Goal: Use online tool/utility: Utilize a website feature to perform a specific function

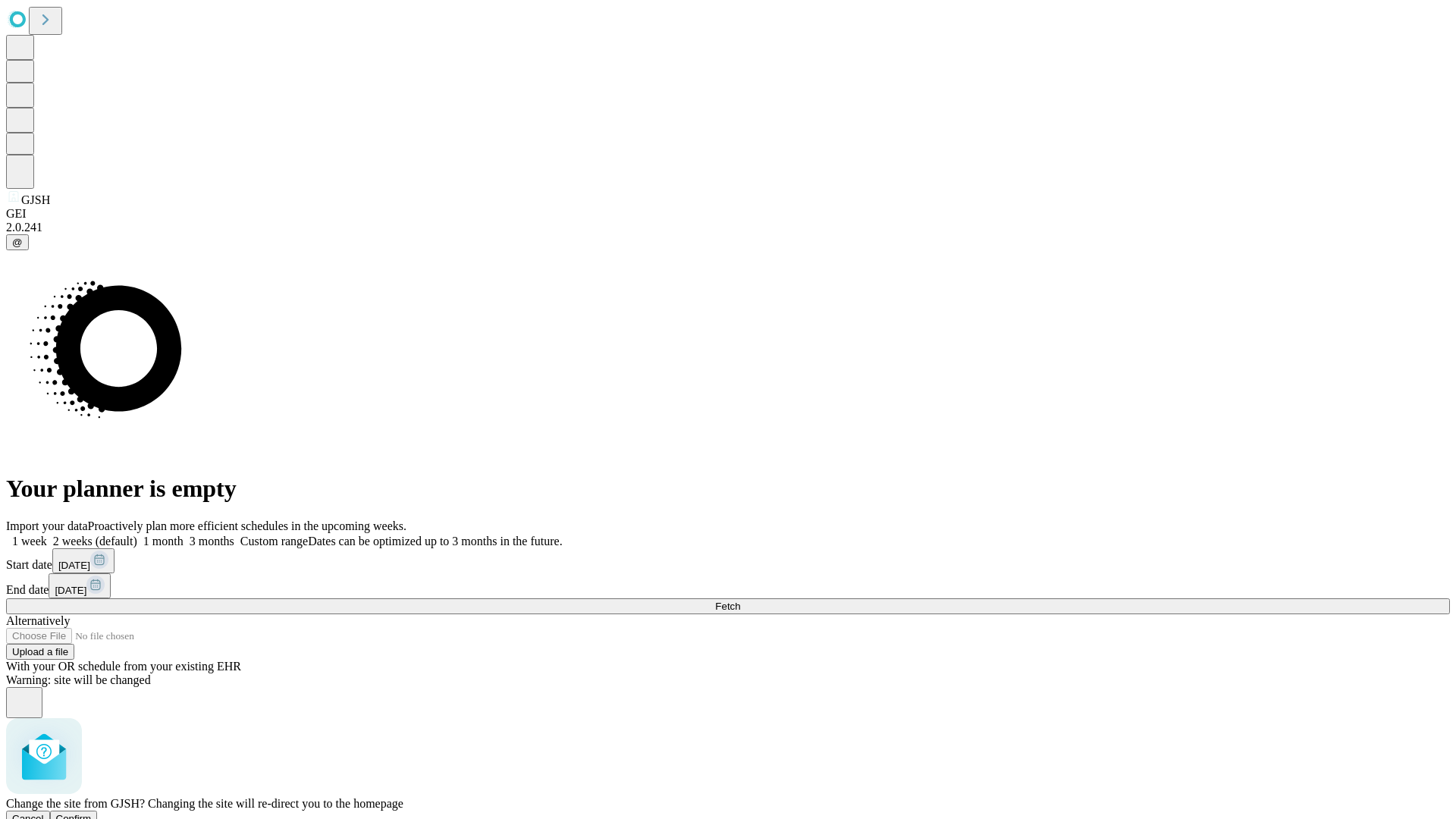
click at [92, 814] on span "Confirm" at bounding box center [74, 819] width 36 height 12
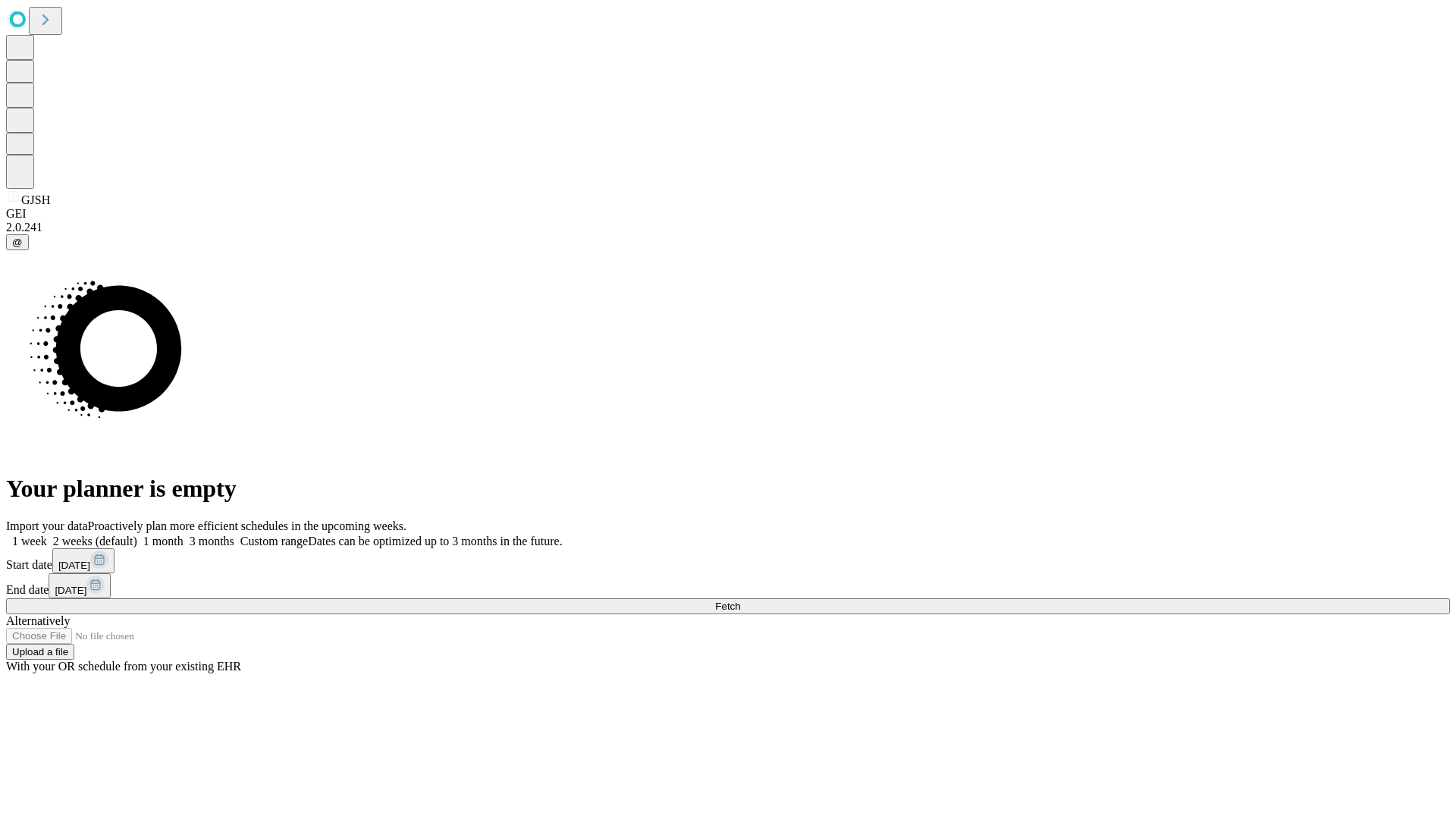
click at [47, 535] on label "1 week" at bounding box center [27, 541] width 41 height 13
click at [741, 601] on span "Fetch" at bounding box center [728, 606] width 25 height 12
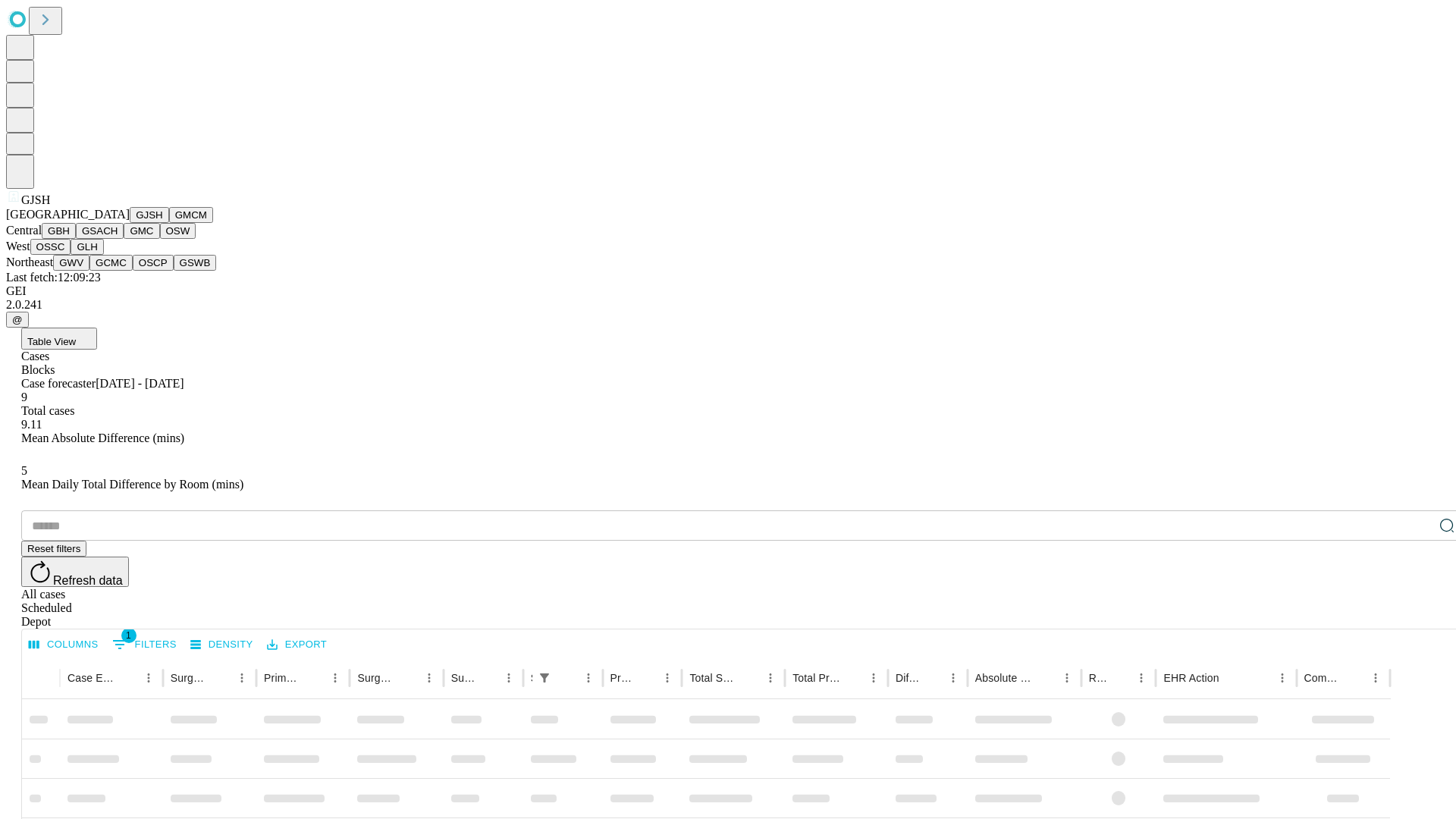
click at [169, 223] on button "GMCM" at bounding box center [191, 215] width 44 height 16
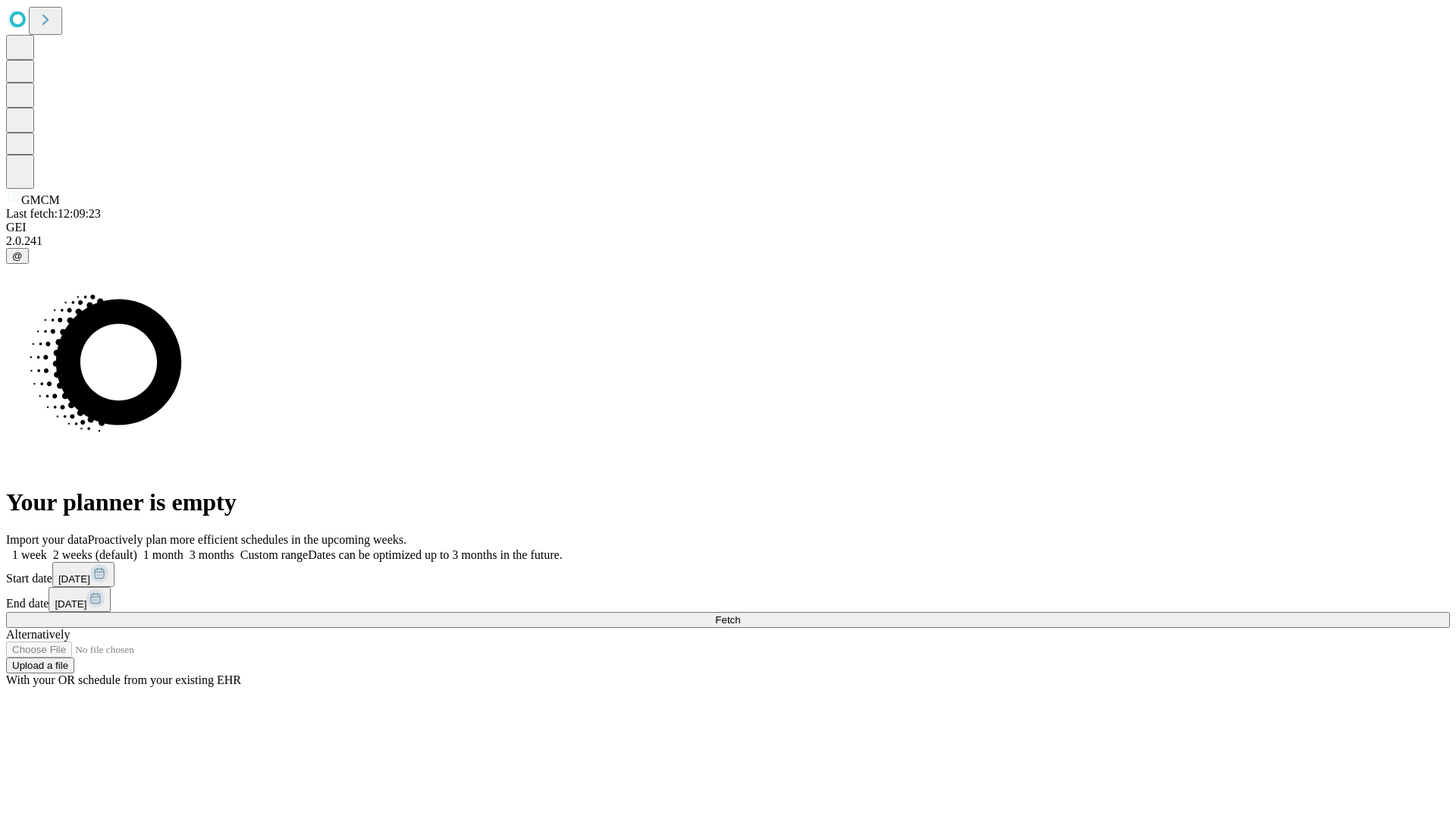
click at [47, 548] on label "1 week" at bounding box center [27, 554] width 41 height 13
click at [741, 615] on span "Fetch" at bounding box center [728, 620] width 25 height 12
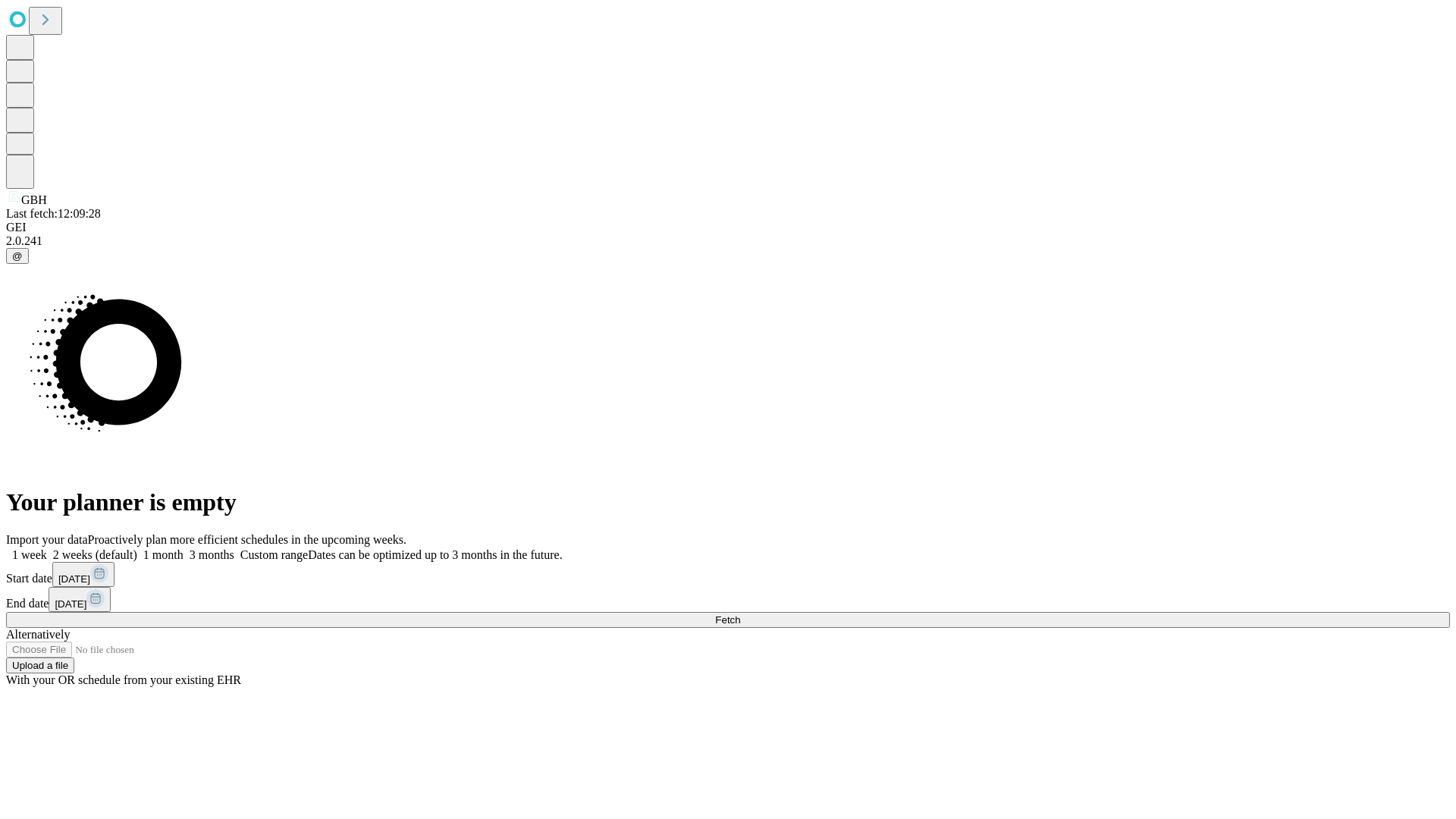
click at [47, 548] on label "1 week" at bounding box center [27, 554] width 41 height 13
click at [741, 615] on span "Fetch" at bounding box center [728, 620] width 25 height 12
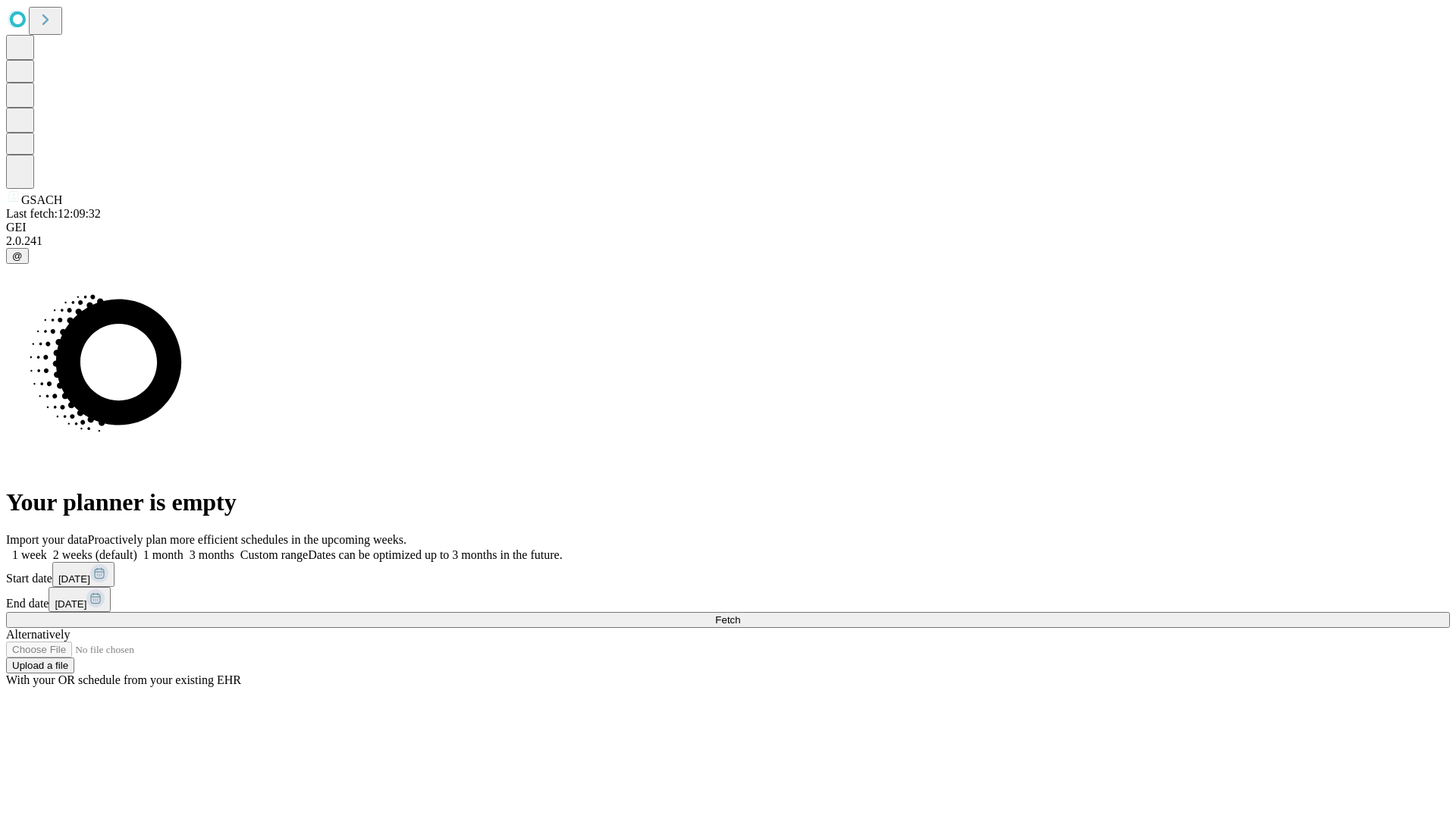
click at [47, 548] on label "1 week" at bounding box center [27, 554] width 41 height 13
click at [741, 615] on span "Fetch" at bounding box center [728, 620] width 25 height 12
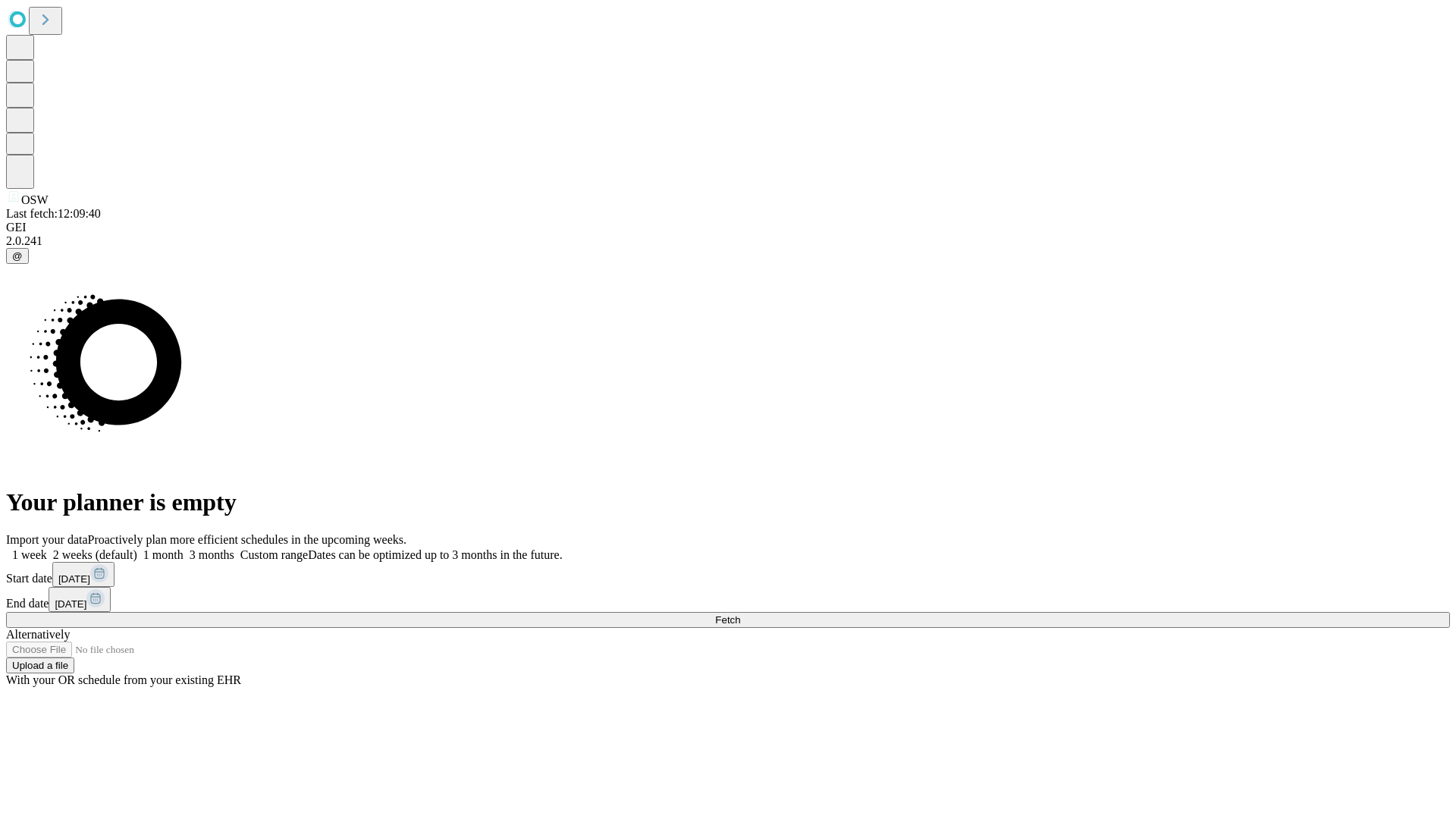
click at [47, 548] on label "1 week" at bounding box center [27, 554] width 41 height 13
click at [741, 615] on span "Fetch" at bounding box center [728, 620] width 25 height 12
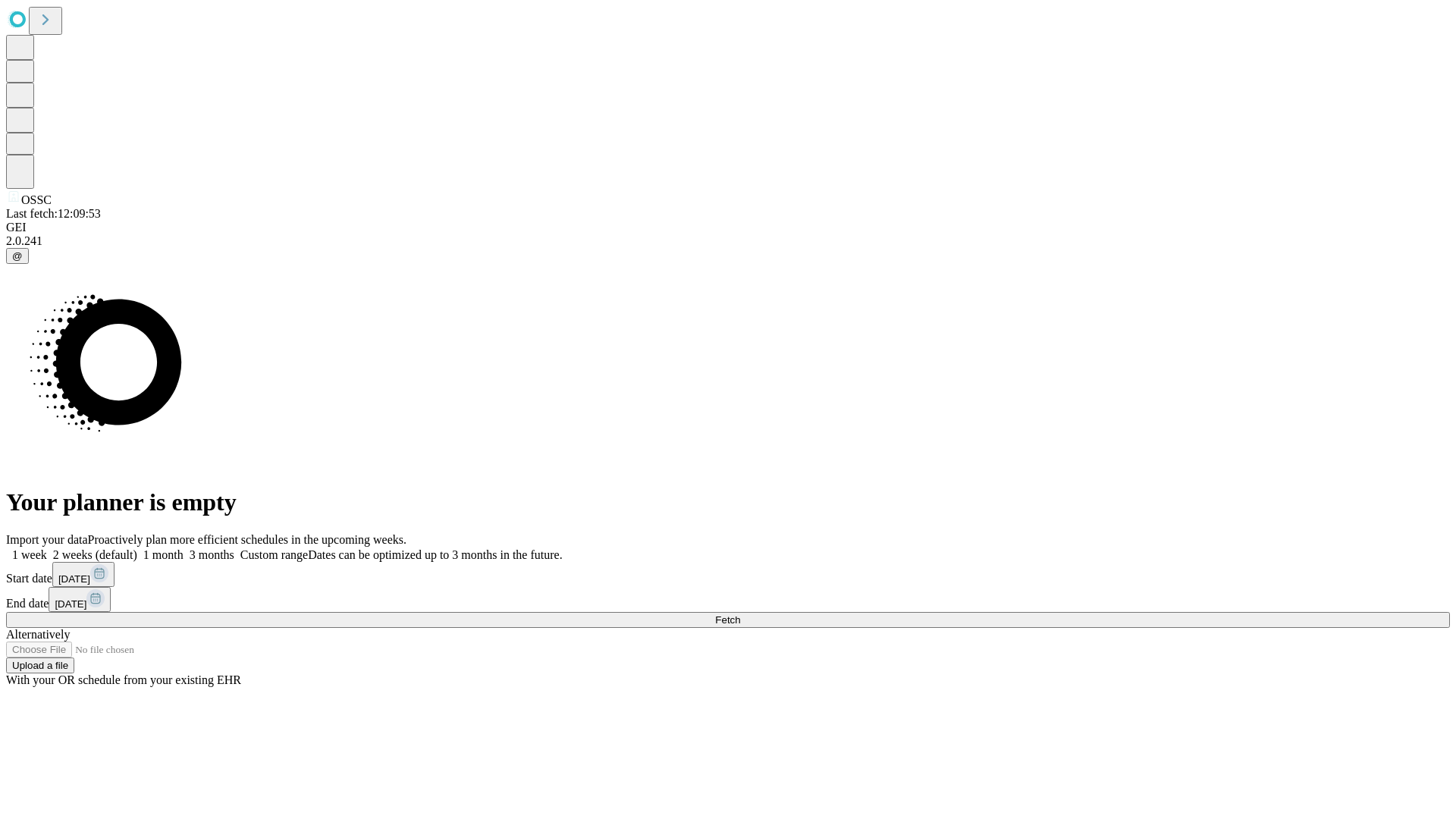
click at [47, 548] on label "1 week" at bounding box center [27, 554] width 41 height 13
click at [741, 615] on span "Fetch" at bounding box center [728, 620] width 25 height 12
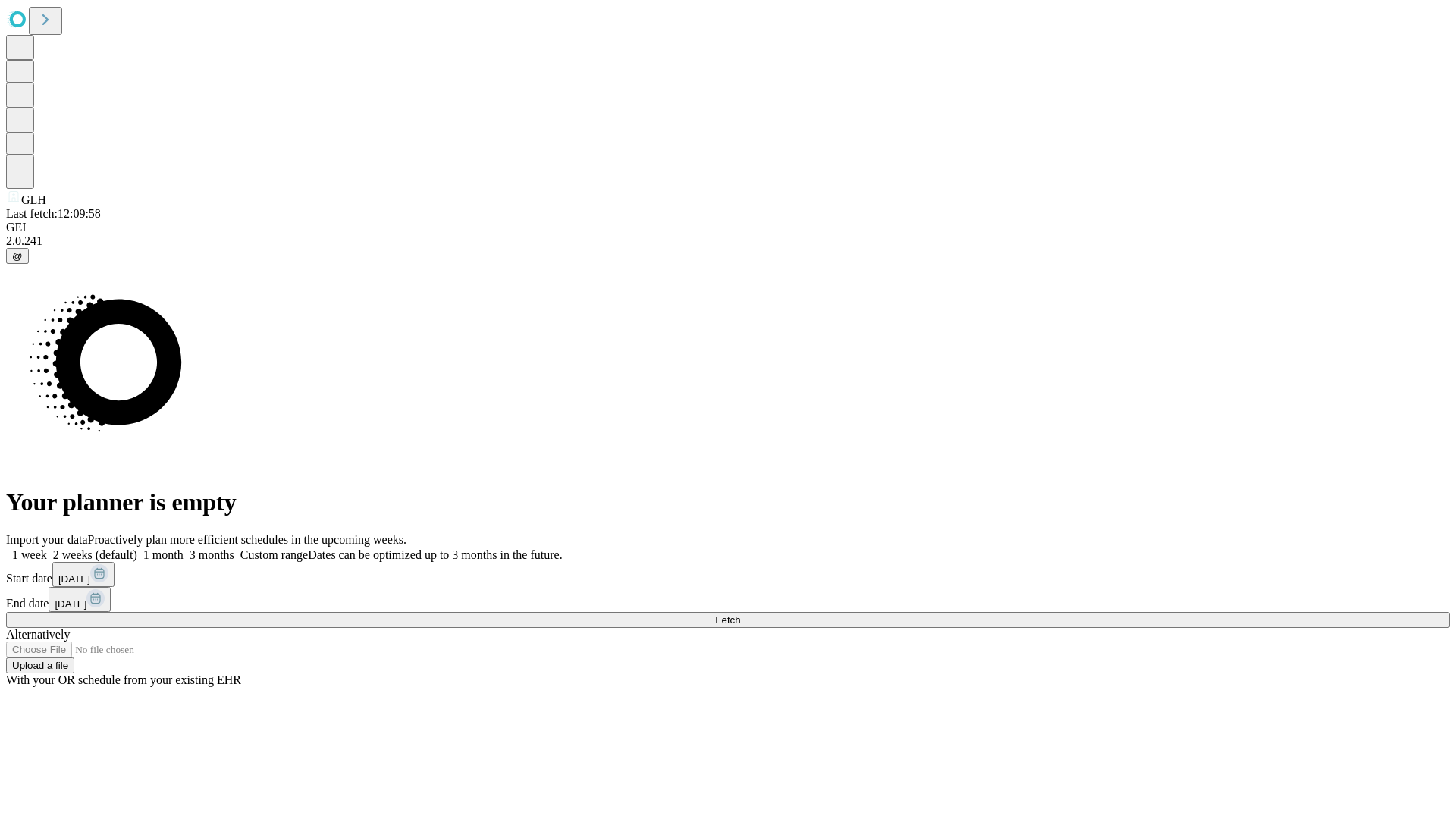
click at [47, 548] on label "1 week" at bounding box center [27, 554] width 41 height 13
click at [741, 615] on span "Fetch" at bounding box center [728, 620] width 25 height 12
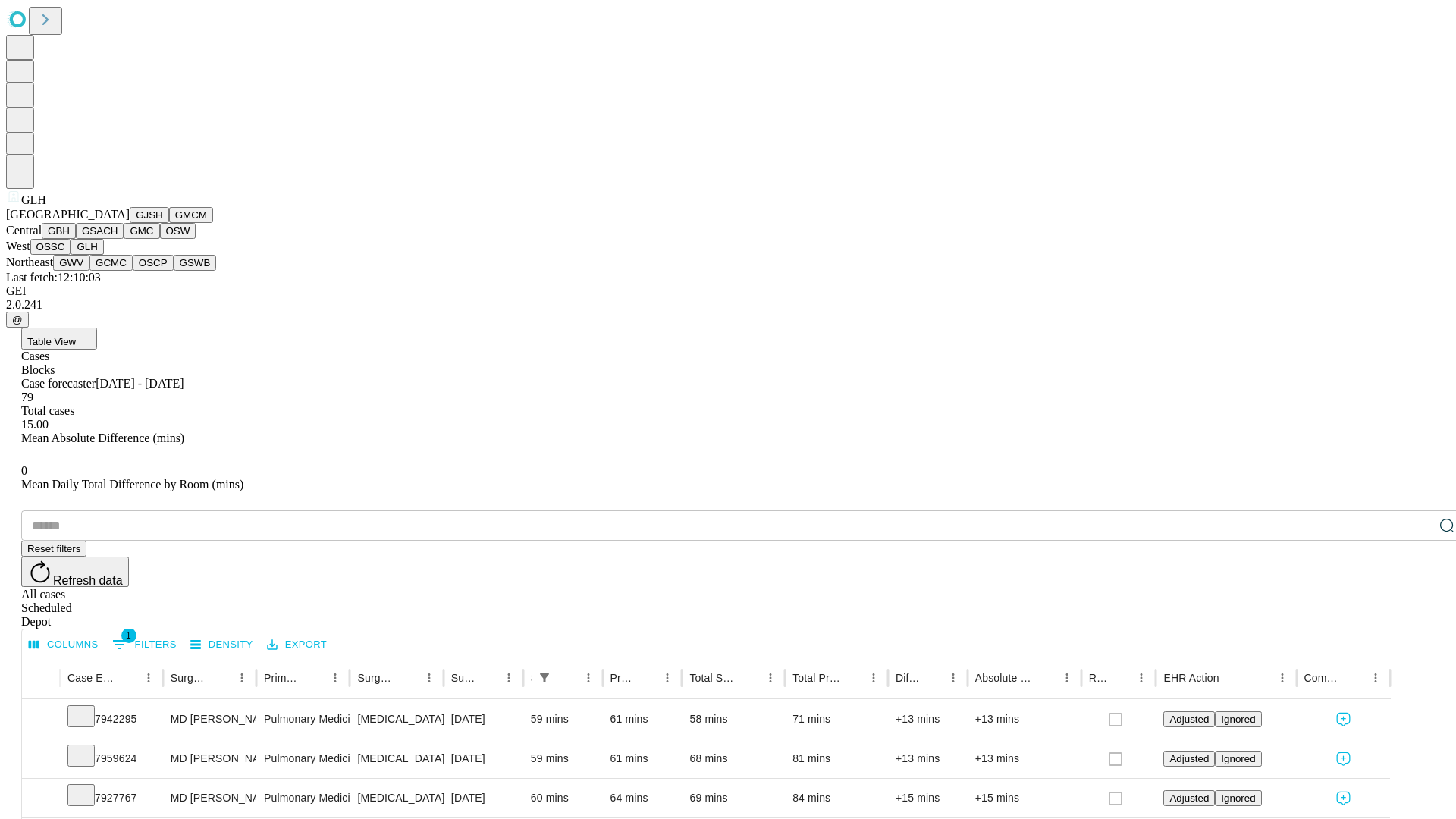
click at [89, 271] on button "GWV" at bounding box center [71, 263] width 37 height 16
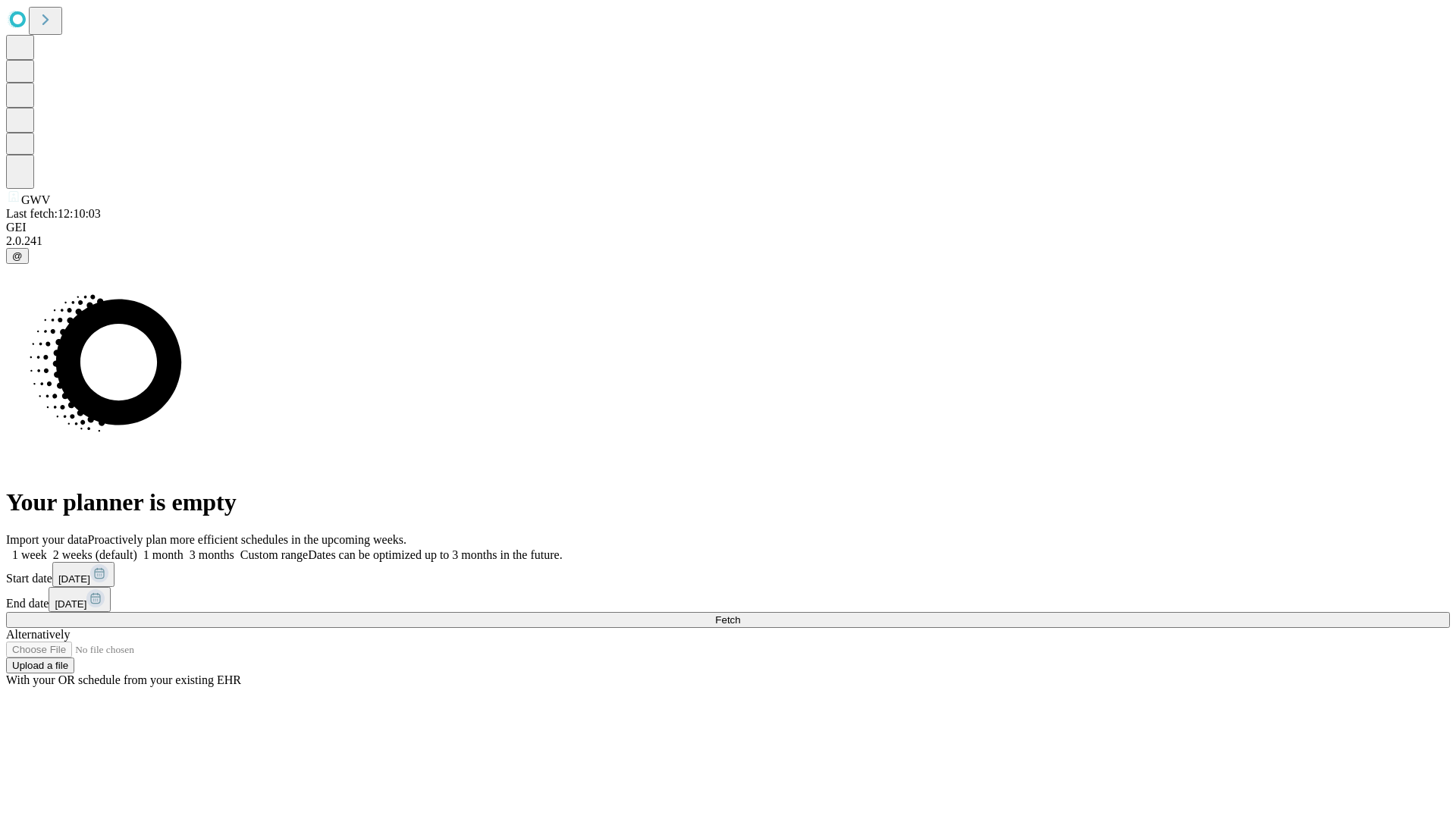
click at [47, 548] on label "1 week" at bounding box center [27, 554] width 41 height 13
click at [741, 615] on span "Fetch" at bounding box center [728, 620] width 25 height 12
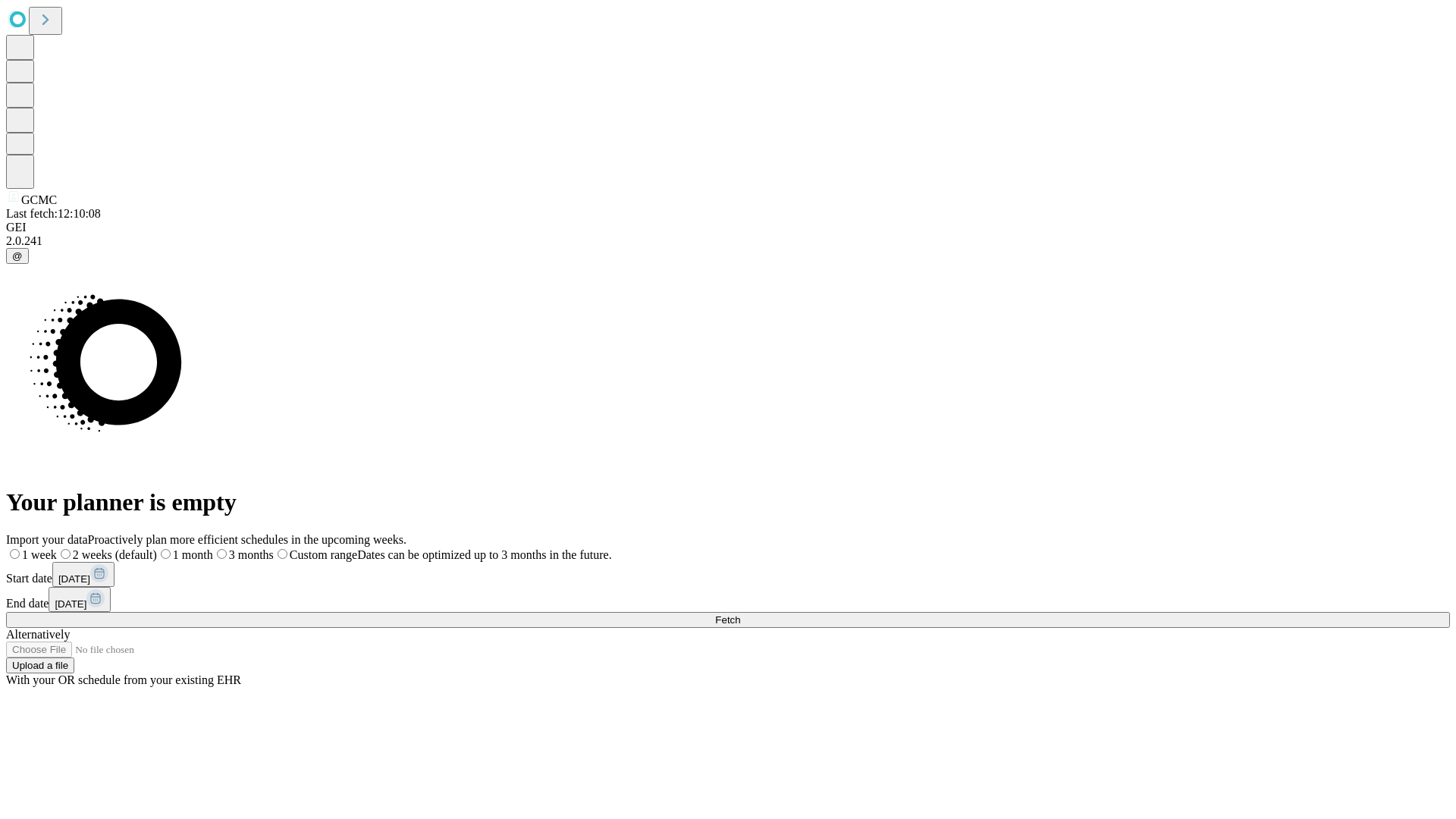
click at [741, 615] on span "Fetch" at bounding box center [728, 620] width 25 height 12
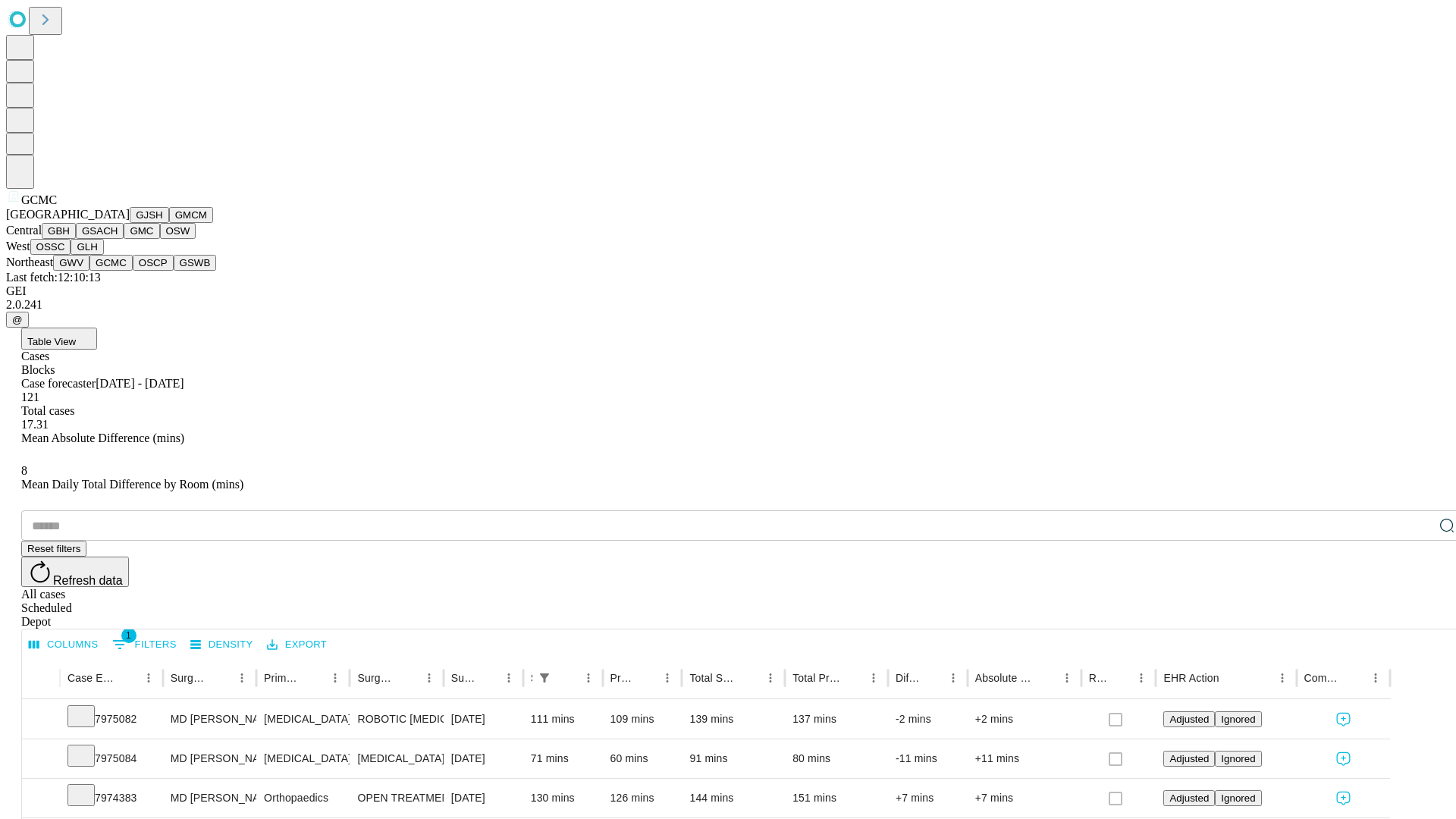
click at [133, 271] on button "OSCP" at bounding box center [153, 263] width 41 height 16
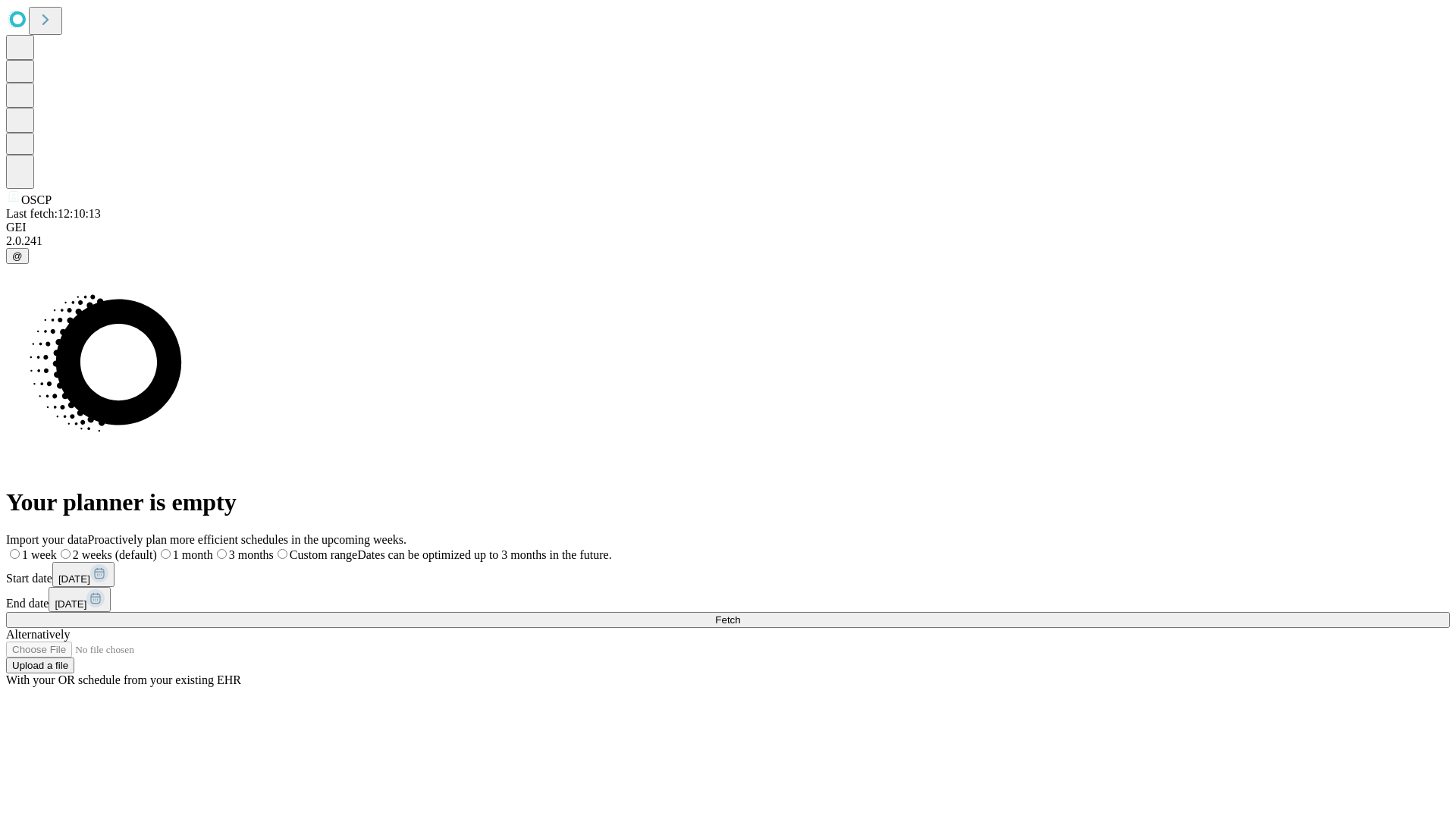
click at [57, 548] on label "1 week" at bounding box center [31, 554] width 51 height 13
click at [741, 615] on span "Fetch" at bounding box center [728, 620] width 25 height 12
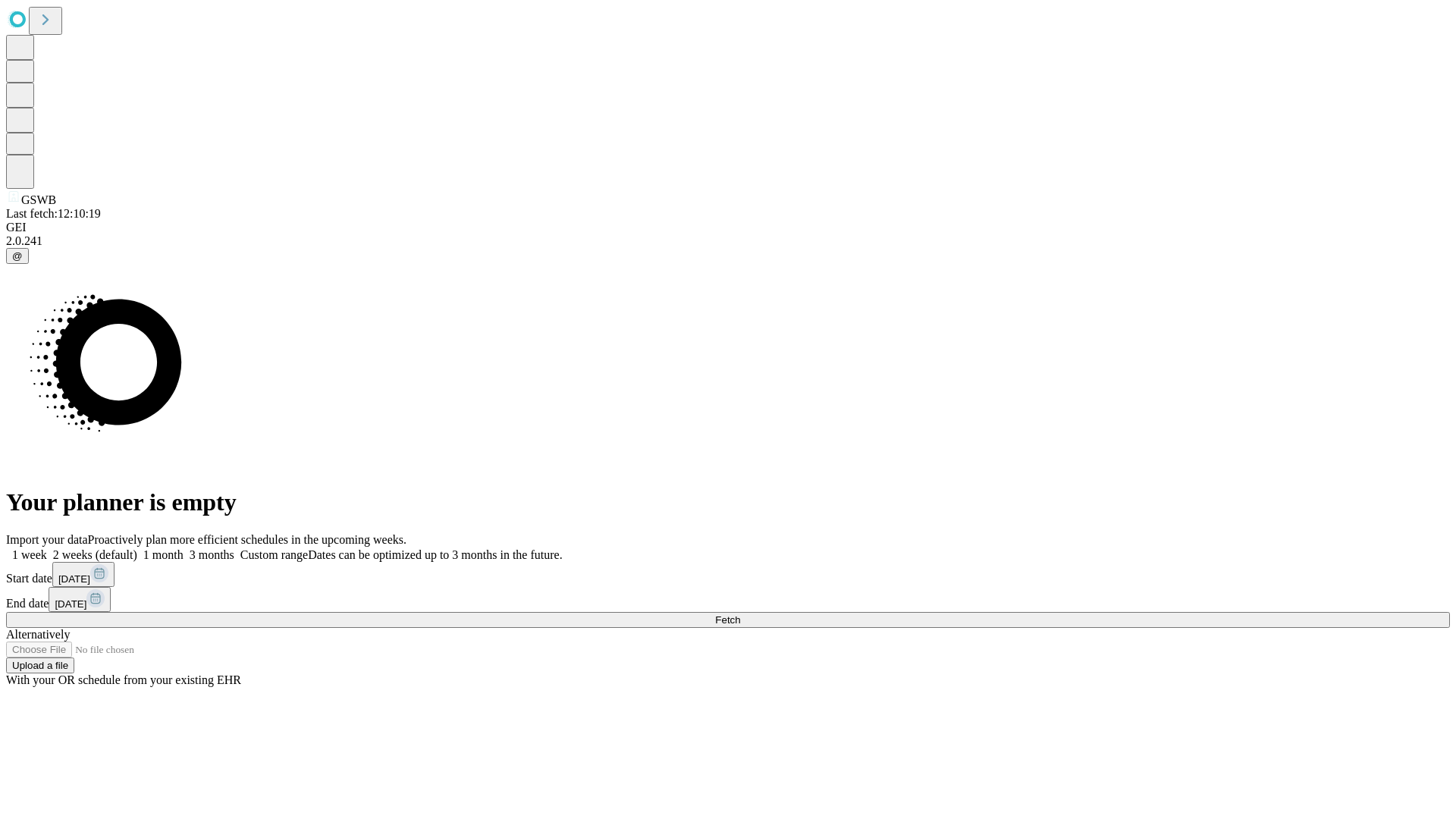
click at [741, 615] on span "Fetch" at bounding box center [728, 620] width 25 height 12
